Goal: Information Seeking & Learning: Learn about a topic

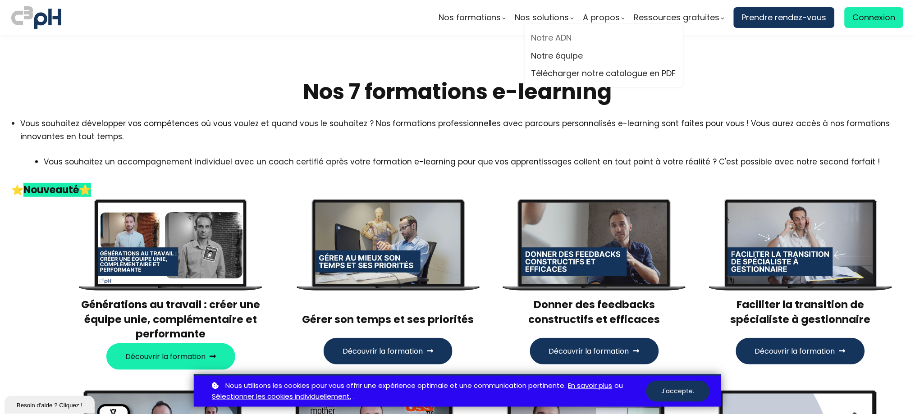
click at [565, 35] on link "Notre ADN" at bounding box center [603, 38] width 145 height 14
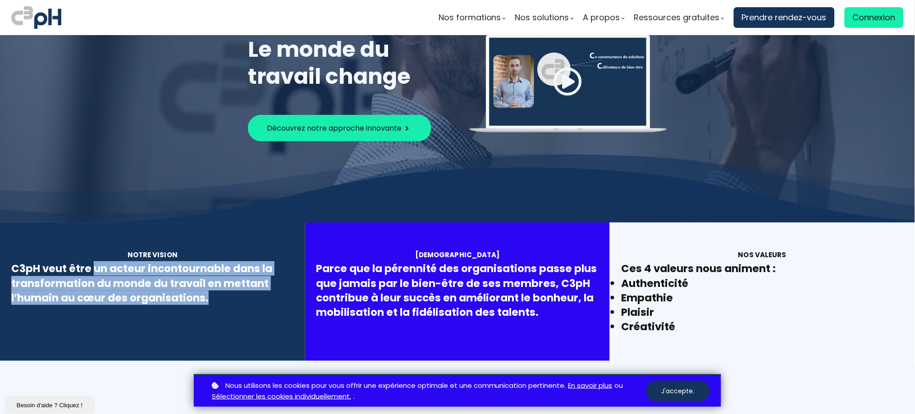
drag, startPoint x: 212, startPoint y: 295, endPoint x: 94, endPoint y: 260, distance: 123.0
click at [94, 261] on div "C3pH veut être un acteur incontournable dans la transformation du monde du trav…" at bounding box center [152, 283] width 282 height 44
copy div "un acteur incontournable dans la transformation du monde du travail en mettant …"
